Goal: Information Seeking & Learning: Learn about a topic

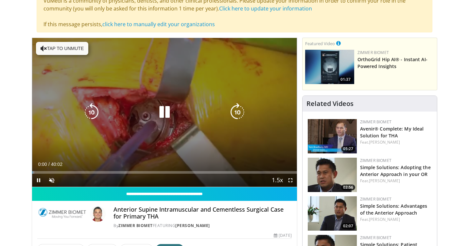
scroll to position [59, 0]
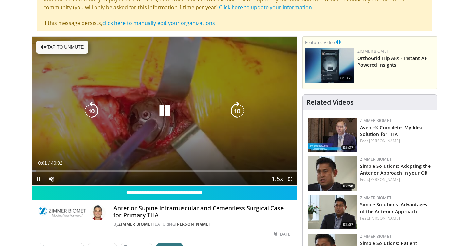
click at [163, 116] on icon "Video Player" at bounding box center [164, 111] width 18 height 18
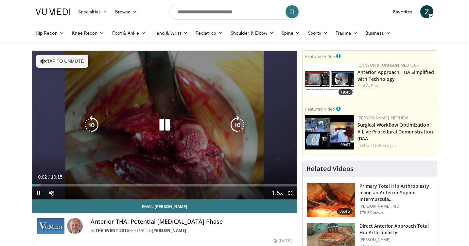
click at [168, 125] on icon "Video Player" at bounding box center [164, 125] width 18 height 18
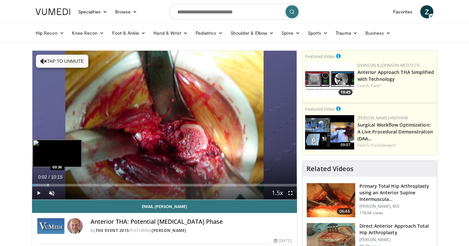
click at [48, 185] on div "Progress Bar" at bounding box center [48, 185] width 1 height 3
click at [66, 185] on div "Progress Bar" at bounding box center [66, 185] width 1 height 3
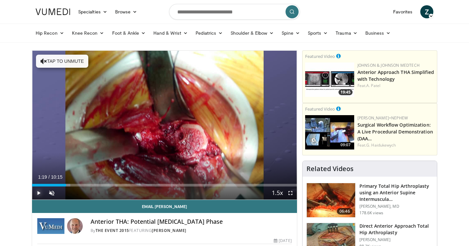
click at [40, 193] on span "Video Player" at bounding box center [38, 192] width 13 height 13
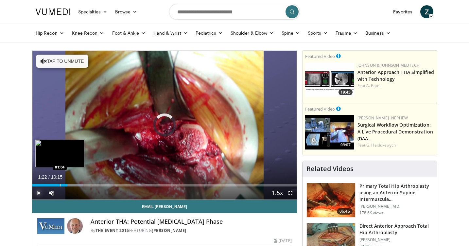
click at [60, 185] on div "Progress Bar" at bounding box center [60, 185] width 1 height 3
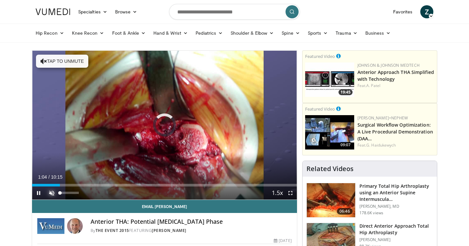
click at [48, 195] on span "Video Player" at bounding box center [51, 192] width 13 height 13
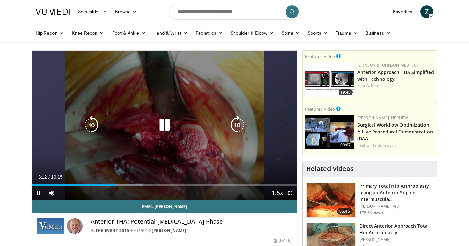
click at [116, 154] on div "10 seconds Tap to unmute" at bounding box center [164, 125] width 265 height 149
click at [165, 134] on icon "Video Player" at bounding box center [164, 125] width 18 height 18
click at [169, 123] on icon "Video Player" at bounding box center [164, 125] width 18 height 18
click at [159, 123] on icon "Video Player" at bounding box center [164, 125] width 18 height 18
click at [183, 134] on div "10 seconds Tap to unmute" at bounding box center [164, 125] width 265 height 149
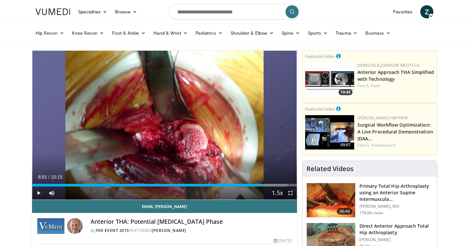
click at [181, 130] on div "10 seconds Tap to unmute" at bounding box center [164, 125] width 265 height 149
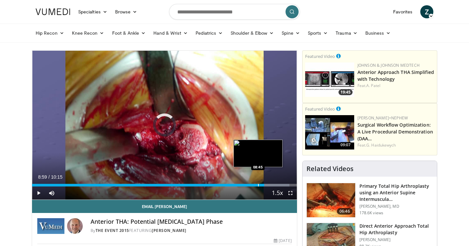
click at [258, 184] on div "Progress Bar" at bounding box center [258, 185] width 1 height 3
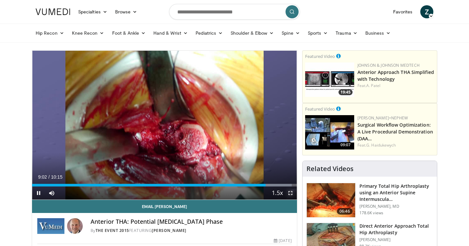
click at [289, 195] on span "Video Player" at bounding box center [290, 192] width 13 height 13
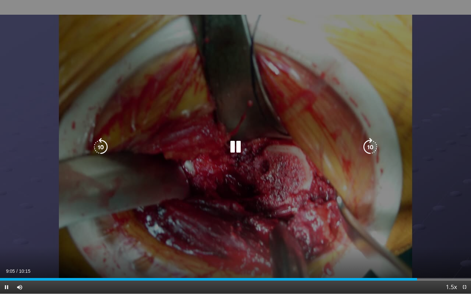
click at [233, 151] on icon "Video Player" at bounding box center [235, 147] width 18 height 18
click at [231, 154] on icon "Video Player" at bounding box center [235, 147] width 18 height 18
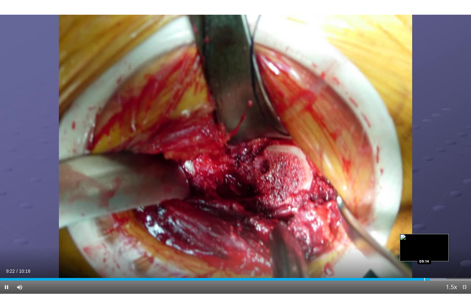
click at [424, 246] on div "Progress Bar" at bounding box center [424, 279] width 1 height 3
click at [415, 246] on div "Loaded : 94.82% 09:18 09:03" at bounding box center [235, 278] width 471 height 6
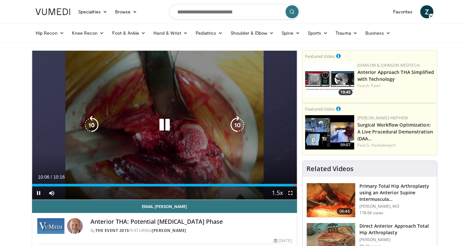
click at [159, 127] on icon "Video Player" at bounding box center [164, 125] width 18 height 18
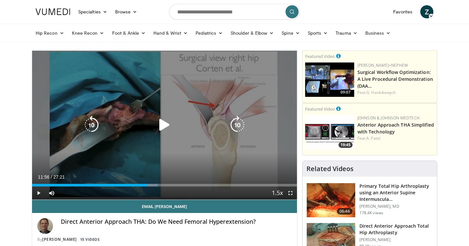
click at [163, 121] on icon "Video Player" at bounding box center [164, 125] width 18 height 18
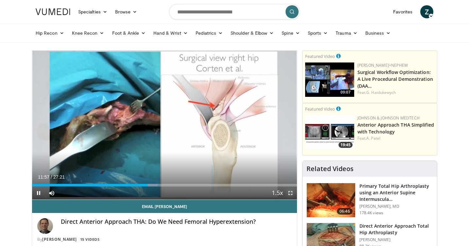
click at [292, 192] on span "Video Player" at bounding box center [290, 192] width 13 height 13
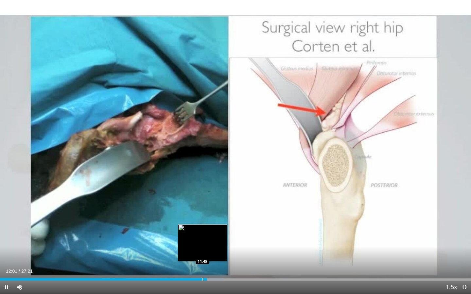
click at [202, 246] on div "Progress Bar" at bounding box center [202, 279] width 1 height 3
click at [197, 246] on div "Progress Bar" at bounding box center [197, 279] width 1 height 3
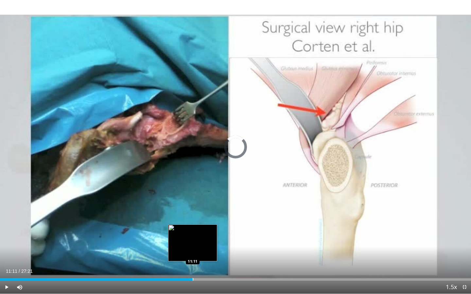
click at [193, 246] on div "Progress Bar" at bounding box center [193, 279] width 1 height 3
click at [187, 246] on div "Progress Bar" at bounding box center [187, 279] width 1 height 3
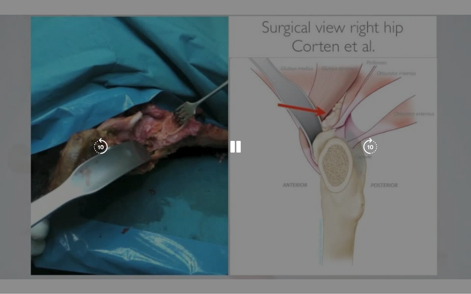
click at [182, 246] on video-js "**********" at bounding box center [235, 147] width 471 height 294
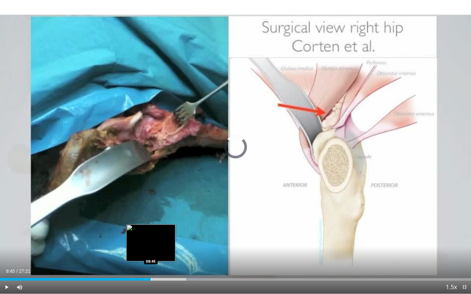
click at [151, 246] on div "Progress Bar" at bounding box center [151, 279] width 1 height 3
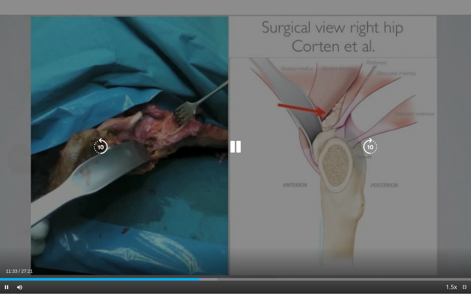
click at [231, 143] on icon "Video Player" at bounding box center [235, 147] width 18 height 18
click at [233, 144] on icon "Video Player" at bounding box center [235, 147] width 18 height 18
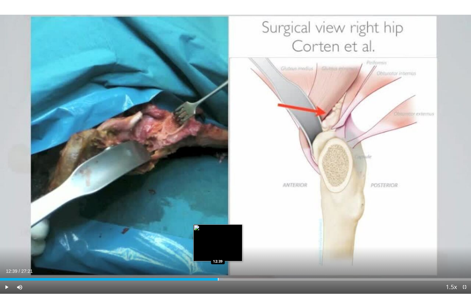
click at [218, 246] on div "Progress Bar" at bounding box center [218, 279] width 1 height 3
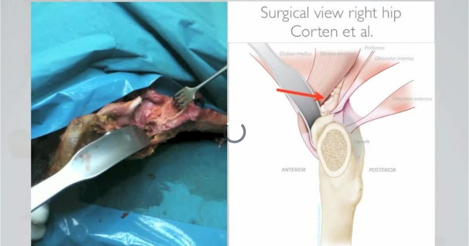
scroll to position [19, 0]
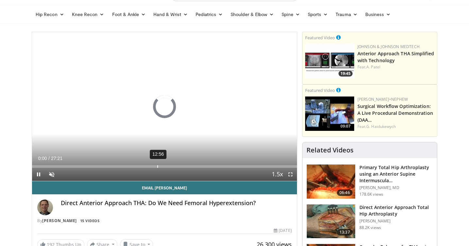
click at [157, 166] on div "12:56" at bounding box center [157, 166] width 1 height 3
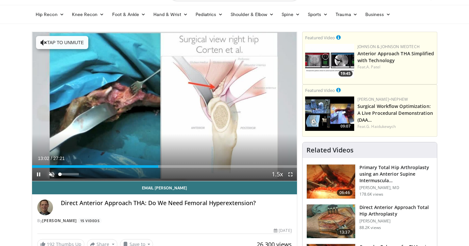
click at [51, 175] on span "Video Player" at bounding box center [51, 174] width 13 height 13
click at [293, 175] on span "Video Player" at bounding box center [290, 174] width 13 height 13
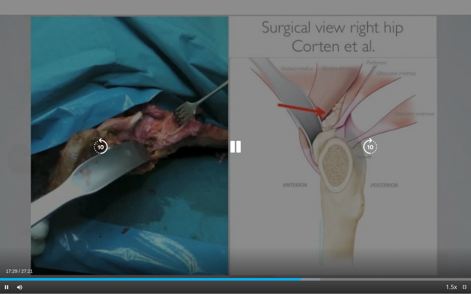
click at [235, 148] on icon "Video Player" at bounding box center [235, 147] width 18 height 18
click at [230, 146] on icon "Video Player" at bounding box center [235, 147] width 18 height 18
click at [243, 148] on icon "Video Player" at bounding box center [235, 147] width 18 height 18
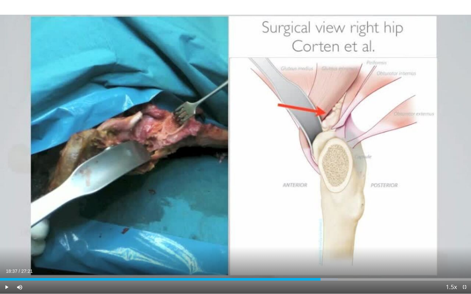
click at [205, 147] on div "10 seconds Tap to unmute" at bounding box center [235, 147] width 471 height 294
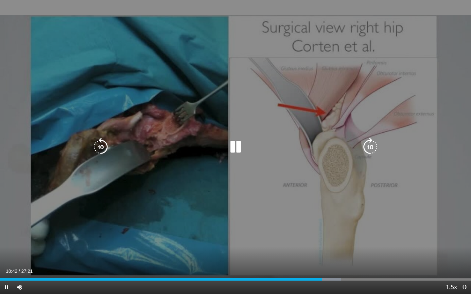
click at [258, 154] on div "10 seconds Tap to unmute" at bounding box center [235, 147] width 471 height 294
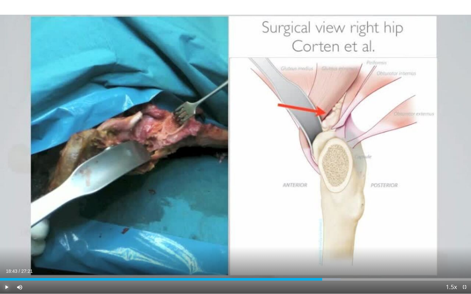
click at [8, 246] on span "Video Player" at bounding box center [6, 287] width 13 height 13
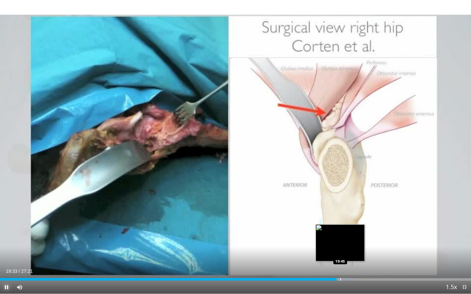
click at [340, 246] on div "Progress Bar" at bounding box center [340, 279] width 1 height 3
click at [348, 246] on div "Progress Bar" at bounding box center [347, 279] width 1 height 3
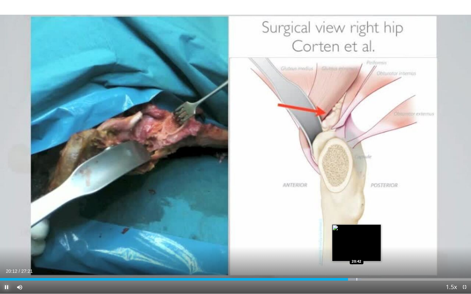
click at [356, 246] on div "Progress Bar" at bounding box center [356, 279] width 1 height 3
click at [365, 246] on div "Progress Bar" at bounding box center [365, 279] width 1 height 3
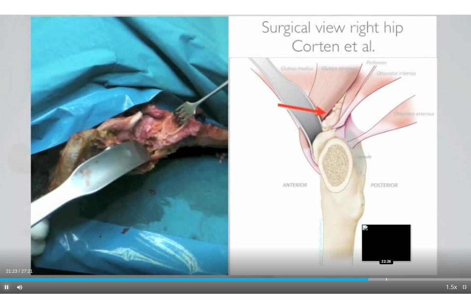
click at [386, 246] on div "Progress Bar" at bounding box center [386, 279] width 1 height 3
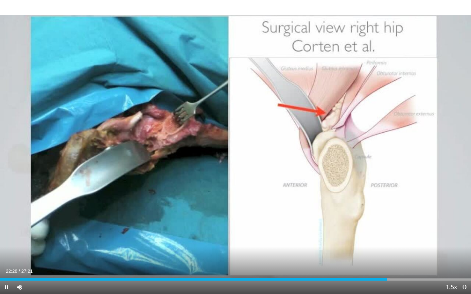
click at [395, 246] on div "Current Time 22:28 / Duration 27:21 Pause Skip Backward Skip Forward Mute Loade…" at bounding box center [235, 287] width 471 height 13
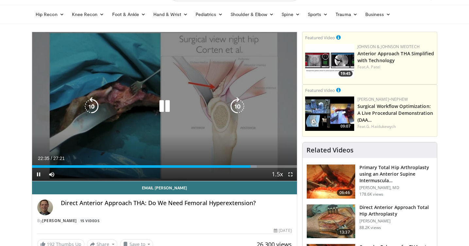
click at [165, 99] on icon "Video Player" at bounding box center [164, 106] width 18 height 18
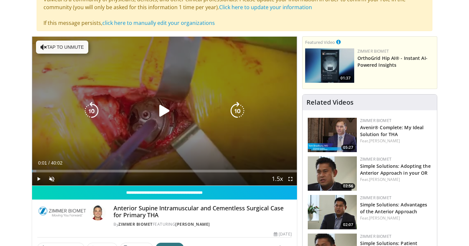
click at [166, 110] on icon "Video Player" at bounding box center [164, 111] width 18 height 18
click at [56, 44] on button "Tap to unmute" at bounding box center [62, 47] width 52 height 13
click at [161, 114] on icon "Video Player" at bounding box center [164, 111] width 18 height 18
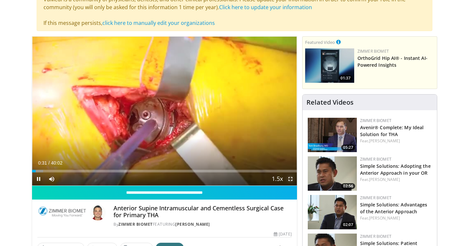
click at [290, 179] on span "Video Player" at bounding box center [290, 178] width 13 height 13
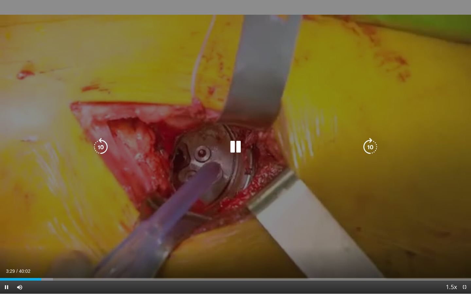
click at [232, 143] on icon "Video Player" at bounding box center [235, 147] width 18 height 18
click at [229, 149] on icon "Video Player" at bounding box center [235, 147] width 18 height 18
click at [230, 144] on icon "Video Player" at bounding box center [235, 147] width 18 height 18
click at [234, 153] on icon "Video Player" at bounding box center [235, 147] width 18 height 18
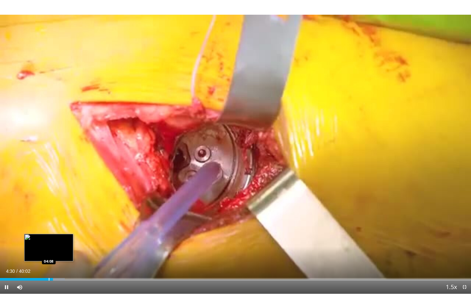
click at [49, 246] on div "Progress Bar" at bounding box center [49, 279] width 1 height 3
click at [46, 246] on div "Progress Bar" at bounding box center [46, 279] width 1 height 3
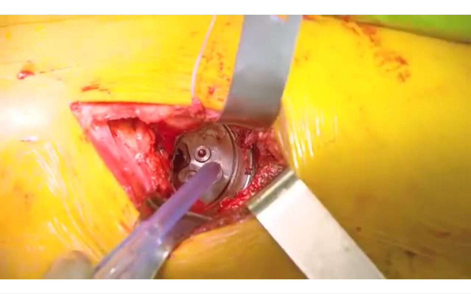
click at [45, 246] on video-js "**********" at bounding box center [235, 147] width 471 height 294
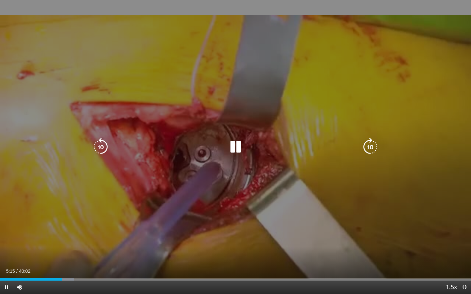
click at [231, 151] on icon "Video Player" at bounding box center [235, 147] width 18 height 18
click at [234, 147] on icon "Video Player" at bounding box center [235, 147] width 18 height 18
click at [239, 148] on icon "Video Player" at bounding box center [235, 147] width 18 height 18
click at [239, 142] on icon "Video Player" at bounding box center [235, 147] width 18 height 18
click at [236, 145] on icon "Video Player" at bounding box center [235, 147] width 18 height 18
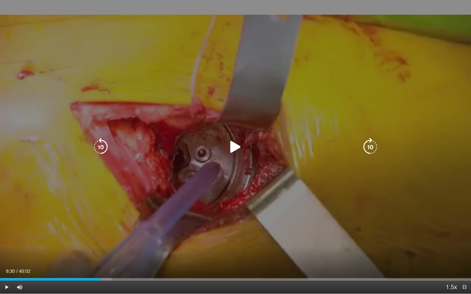
click at [231, 151] on icon "Video Player" at bounding box center [235, 147] width 18 height 18
click at [238, 148] on icon "Video Player" at bounding box center [235, 147] width 18 height 18
click at [229, 148] on icon "Video Player" at bounding box center [235, 147] width 18 height 18
click at [237, 153] on icon "Video Player" at bounding box center [235, 147] width 18 height 18
click at [236, 148] on icon "Video Player" at bounding box center [235, 147] width 18 height 18
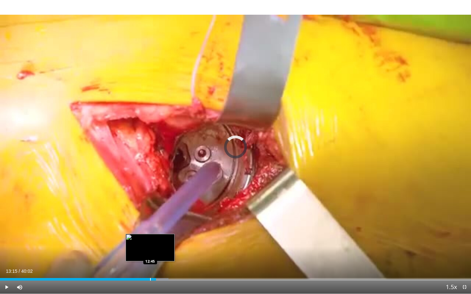
click at [150, 246] on div "Progress Bar" at bounding box center [150, 279] width 1 height 3
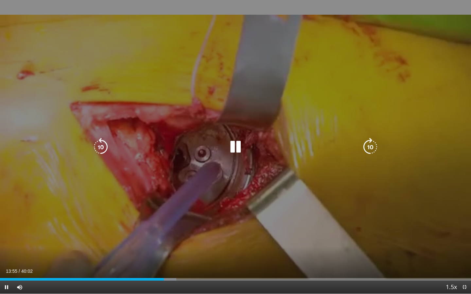
click at [240, 147] on icon "Video Player" at bounding box center [235, 147] width 18 height 18
click at [234, 146] on icon "Video Player" at bounding box center [235, 147] width 18 height 18
click at [237, 140] on icon "Video Player" at bounding box center [235, 147] width 18 height 18
click at [232, 146] on icon "Video Player" at bounding box center [235, 147] width 18 height 18
click at [233, 150] on icon "Video Player" at bounding box center [235, 147] width 18 height 18
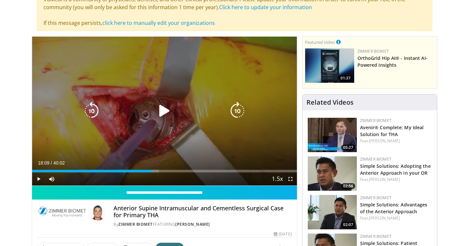
click at [167, 111] on icon "Video Player" at bounding box center [164, 111] width 18 height 18
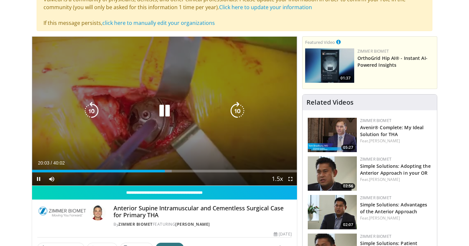
click at [168, 112] on icon "Video Player" at bounding box center [164, 111] width 18 height 18
click at [163, 113] on icon "Video Player" at bounding box center [164, 111] width 18 height 18
click at [161, 105] on icon "Video Player" at bounding box center [164, 111] width 18 height 18
click at [169, 116] on icon "Video Player" at bounding box center [164, 111] width 18 height 18
click at [168, 110] on icon "Video Player" at bounding box center [164, 111] width 18 height 18
